Goal: Transaction & Acquisition: Purchase product/service

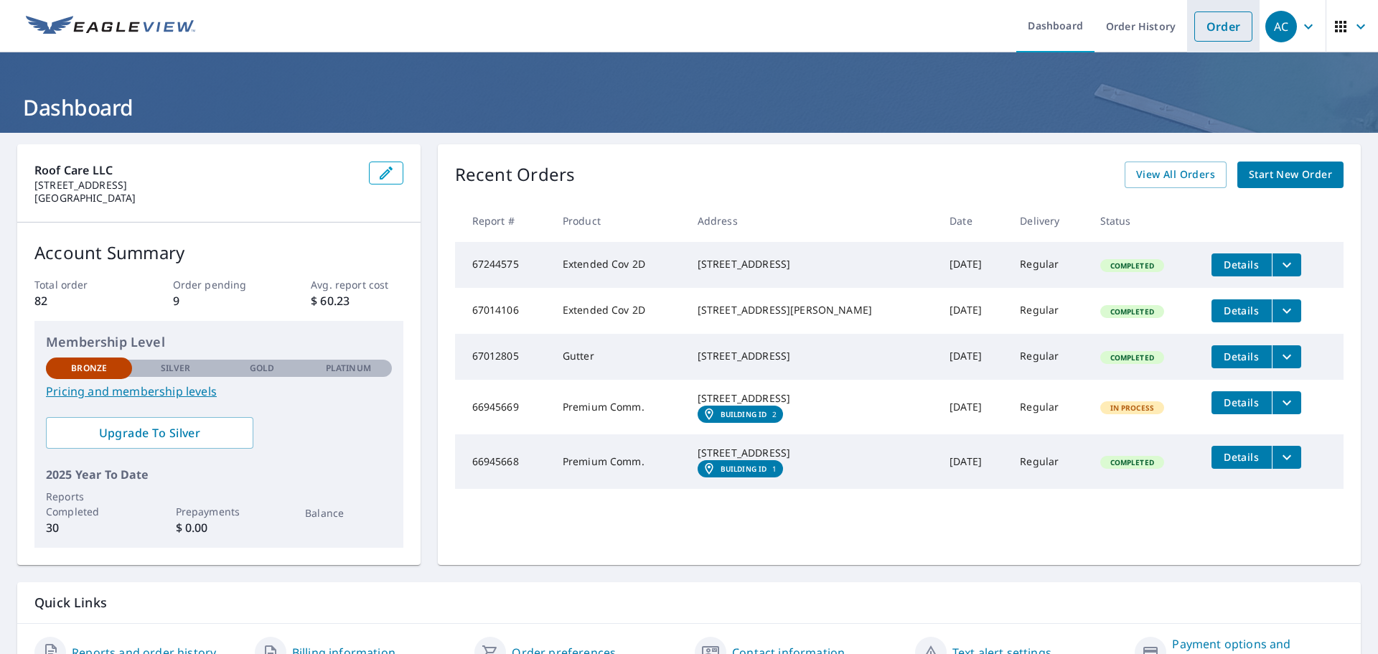
click at [1194, 27] on link "Order" at bounding box center [1223, 26] width 58 height 30
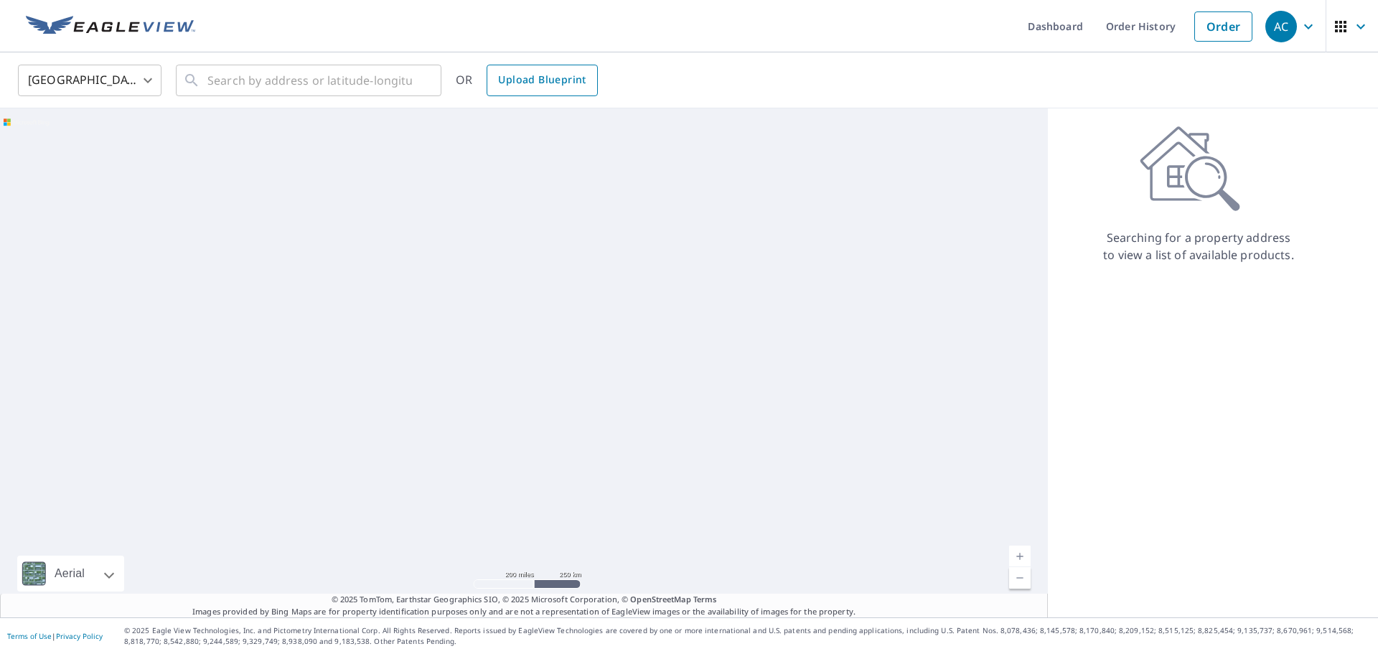
click at [489, 74] on link "Upload Blueprint" at bounding box center [542, 81] width 111 height 32
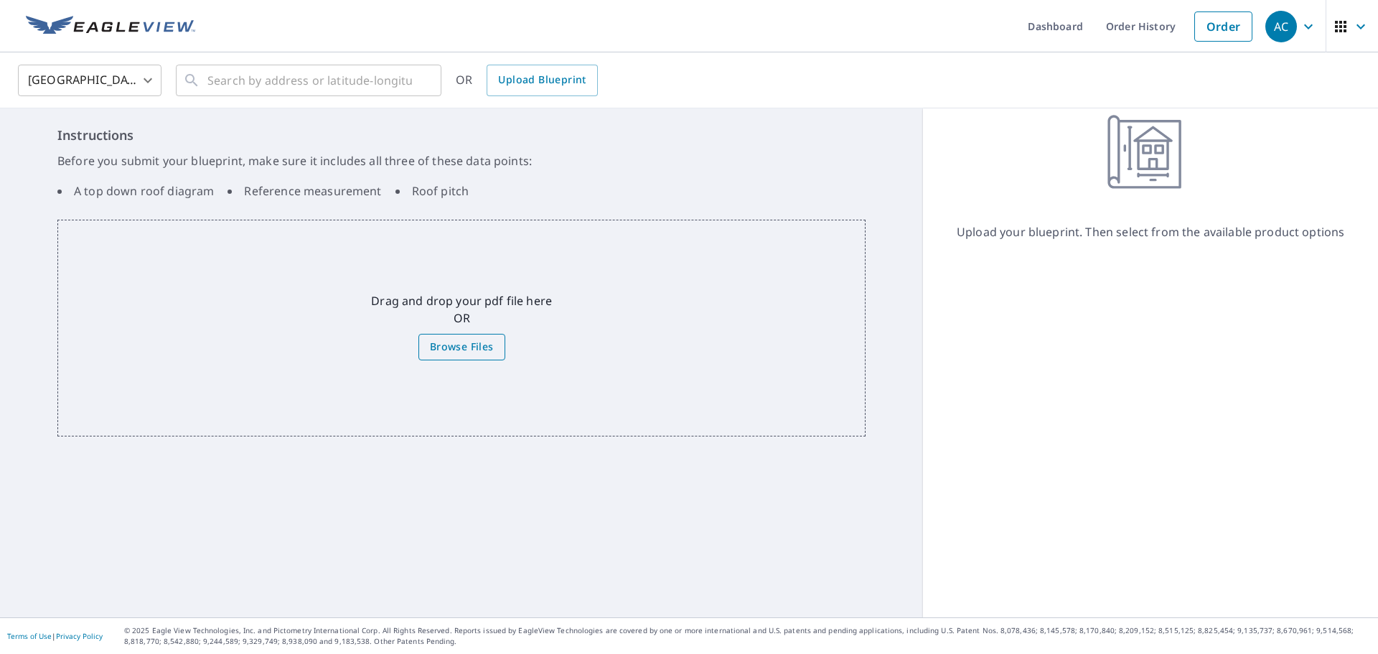
click at [436, 355] on span "Browse Files" at bounding box center [462, 347] width 64 height 18
click at [0, 0] on input "Browse Files" at bounding box center [0, 0] width 0 height 0
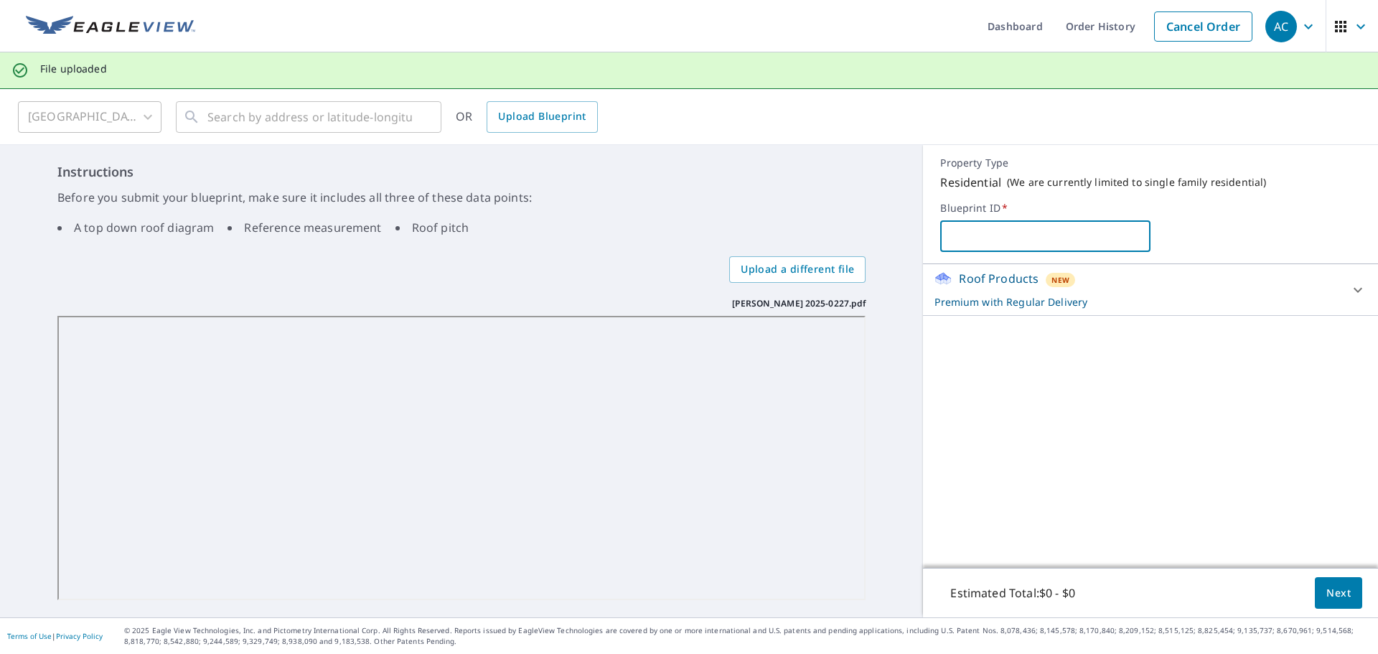
click at [1084, 236] on input "text" at bounding box center [1045, 236] width 210 height 40
type input "C"
type input "4"
type input "p"
type input "[STREET_ADDRESS]"
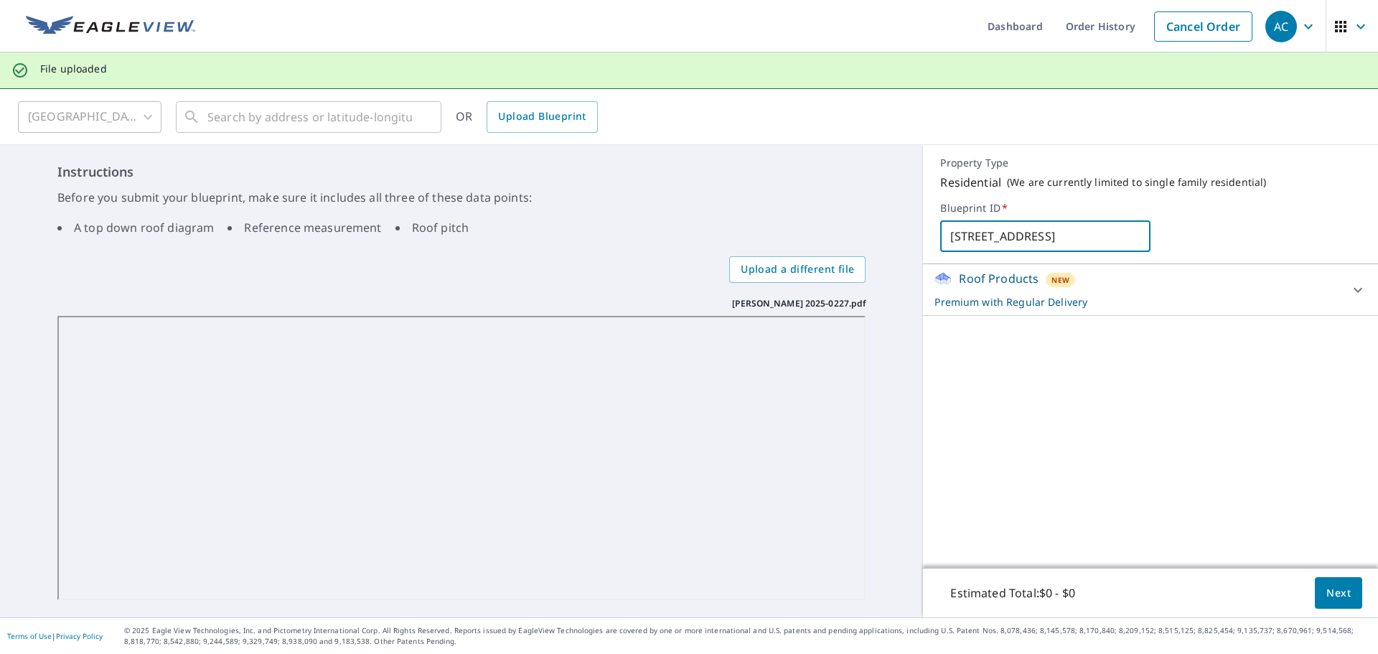
click at [1085, 291] on div "Roof Products New Premium with Regular Delivery" at bounding box center [1138, 289] width 406 height 39
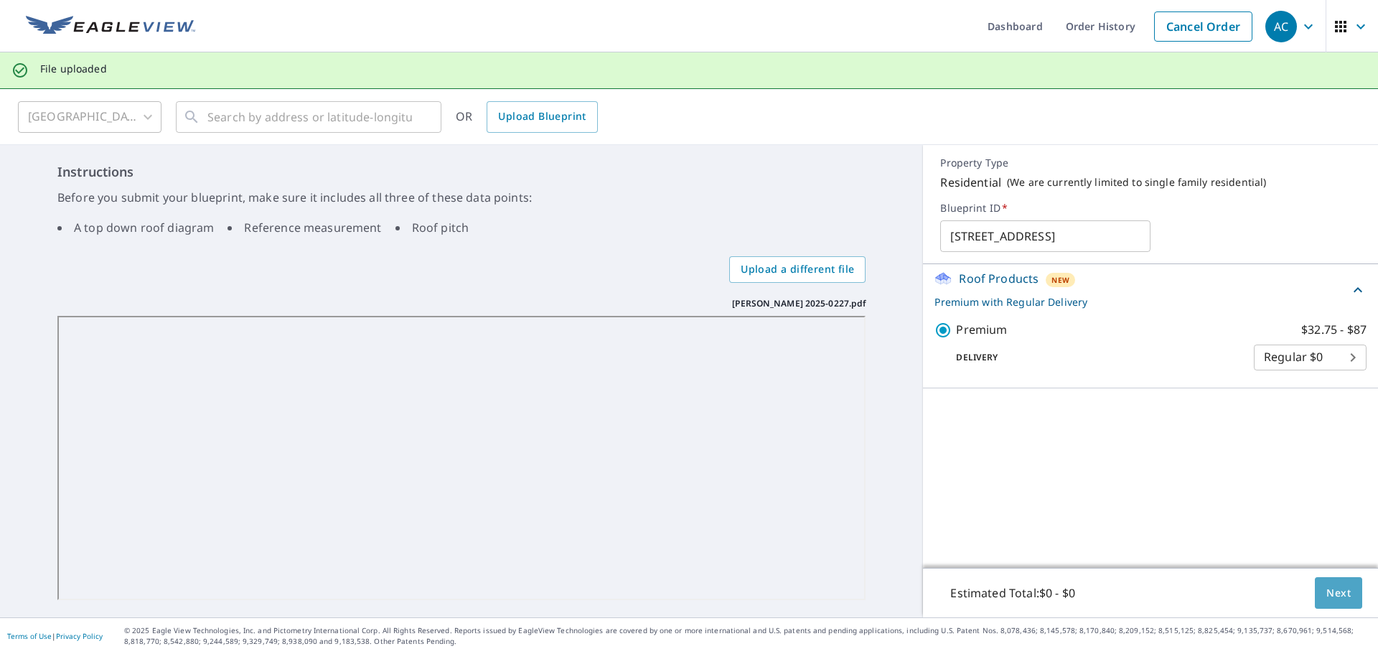
click at [1327, 606] on button "Next" at bounding box center [1338, 593] width 47 height 32
